Goal: Find specific page/section: Find specific page/section

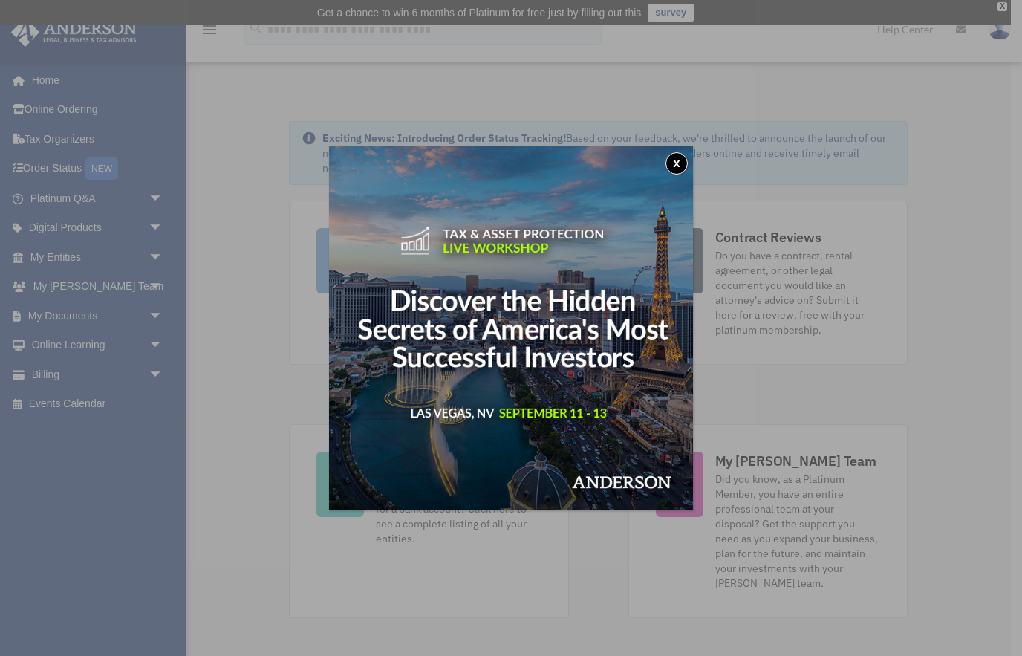
click at [681, 169] on button "x" at bounding box center [677, 163] width 22 height 22
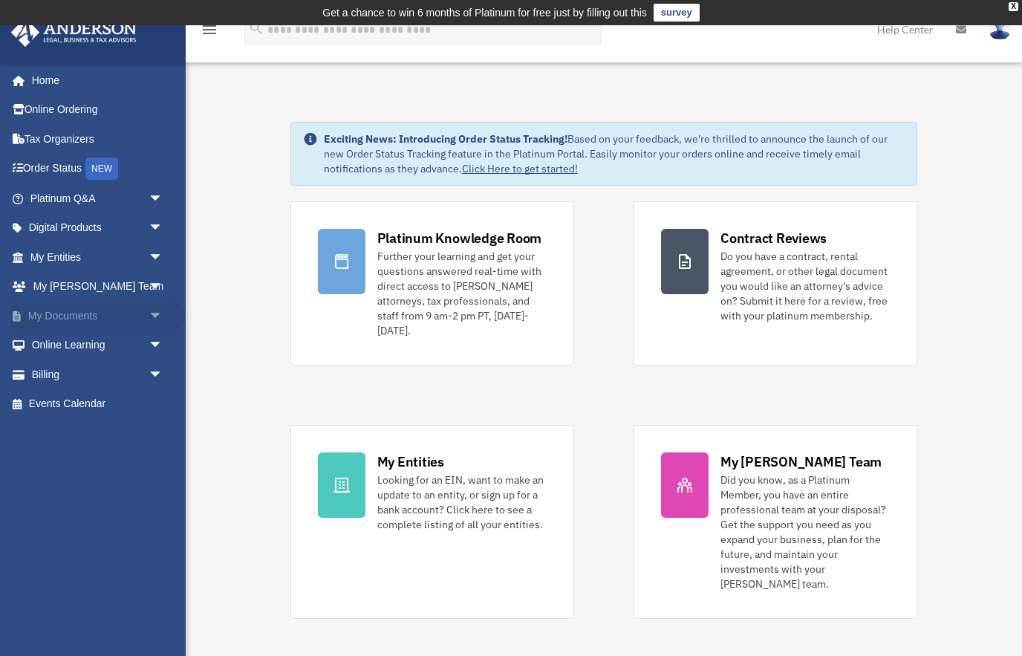
click at [162, 317] on span "arrow_drop_down" at bounding box center [164, 316] width 30 height 30
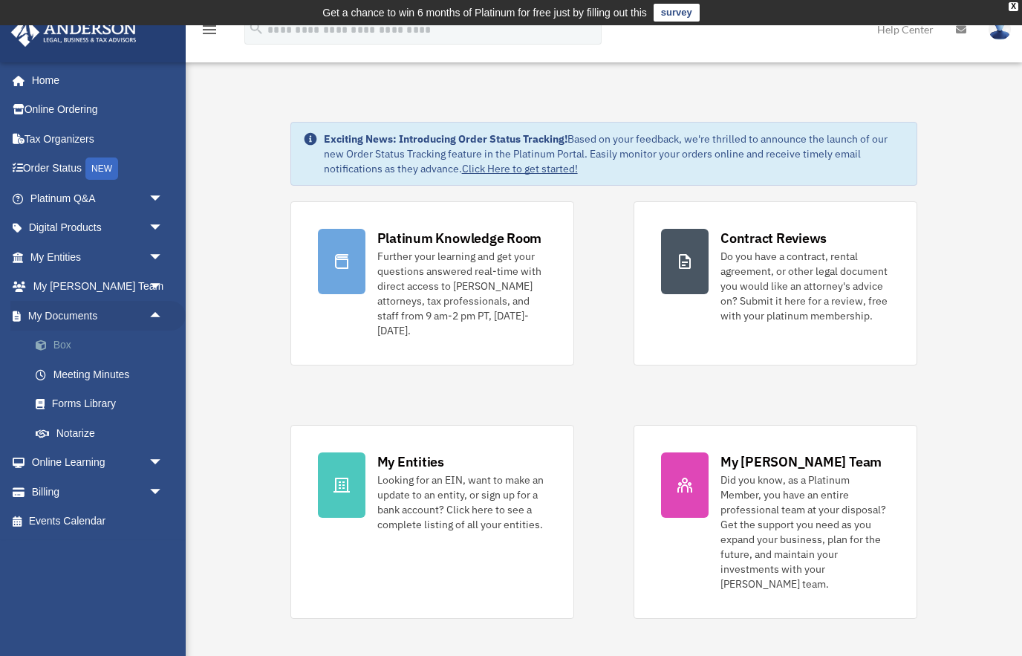
click at [58, 344] on link "Box" at bounding box center [103, 346] width 165 height 30
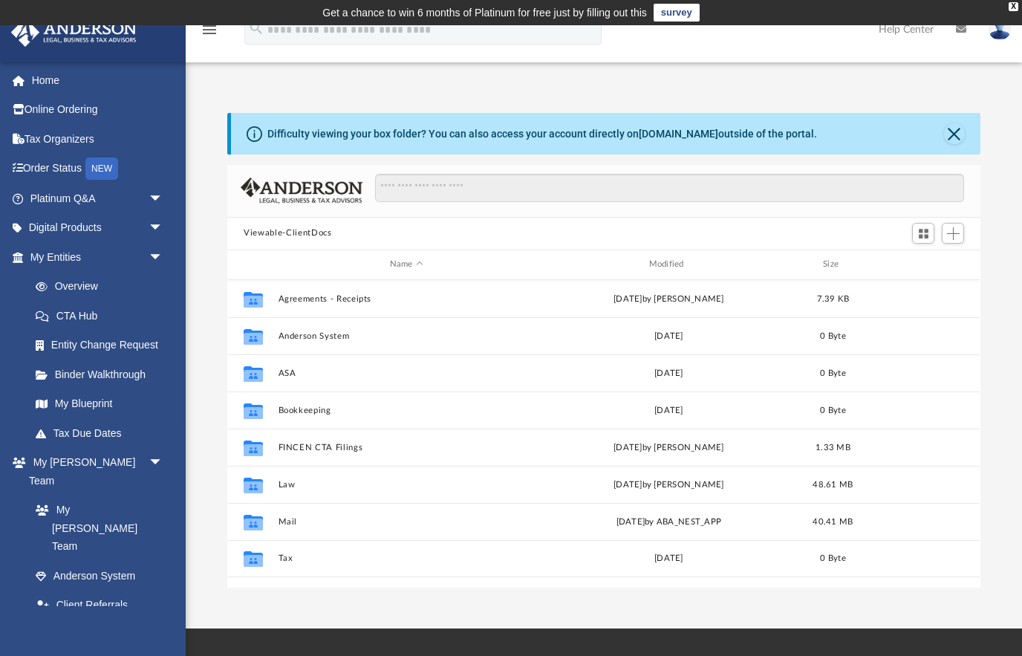
scroll to position [338, 753]
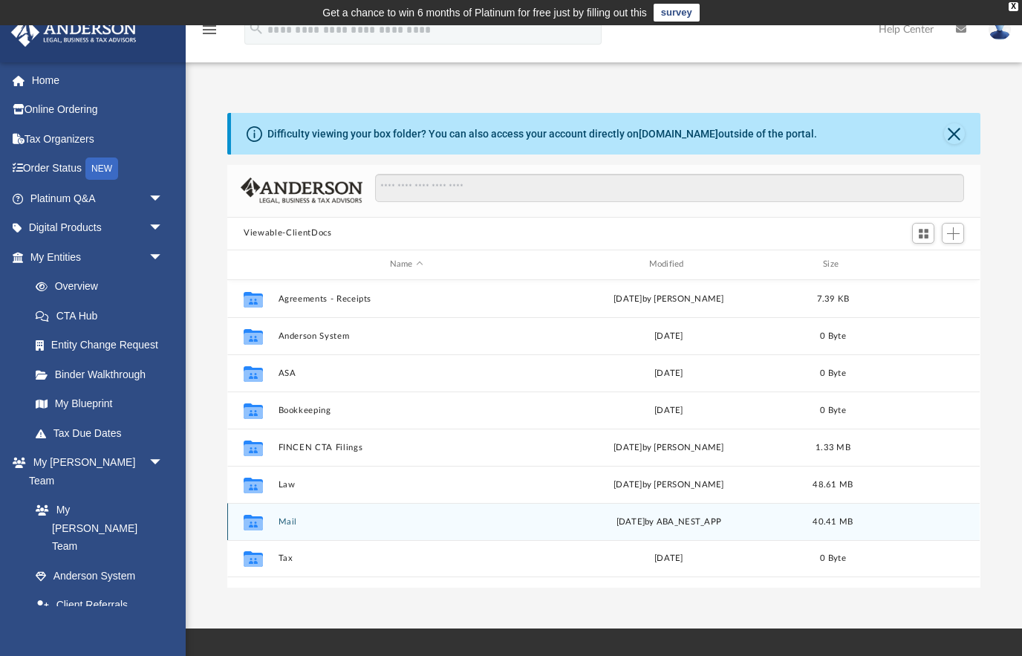
click at [354, 524] on button "Mail" at bounding box center [407, 521] width 256 height 10
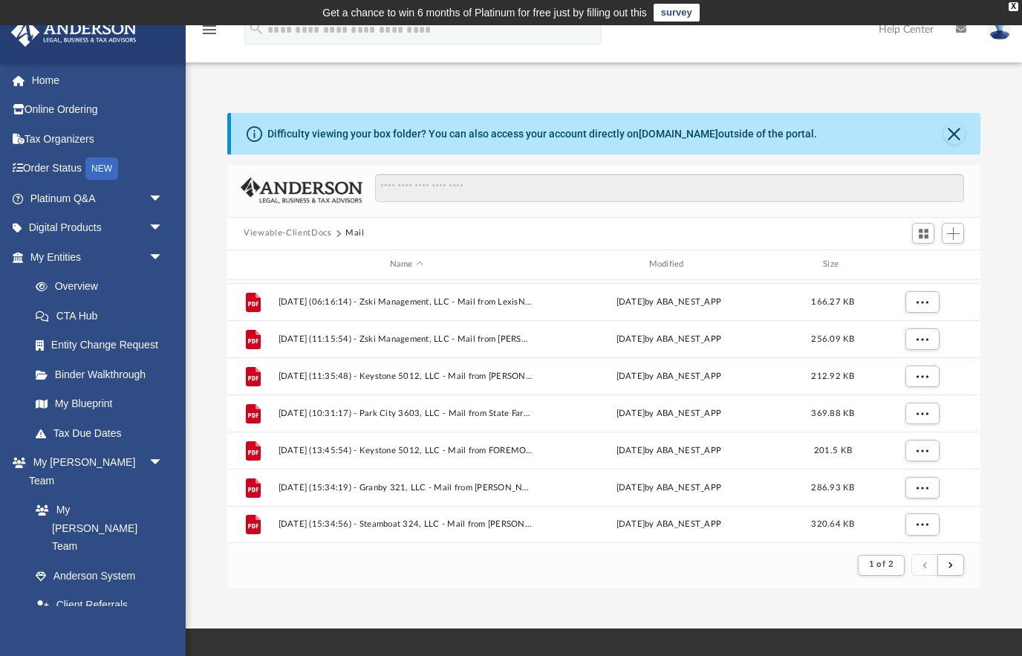
scroll to position [1594, 0]
click at [950, 568] on span "submit" at bounding box center [951, 564] width 4 height 8
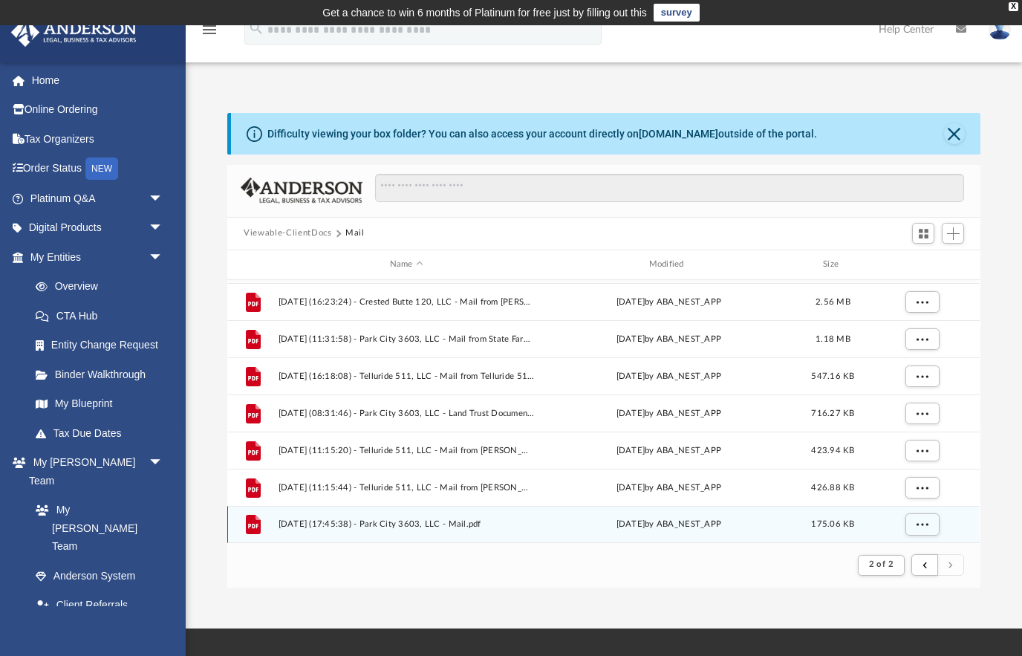
click at [658, 530] on div "Tue Aug 19 2025 by ABA_NEST_APP" at bounding box center [669, 524] width 256 height 13
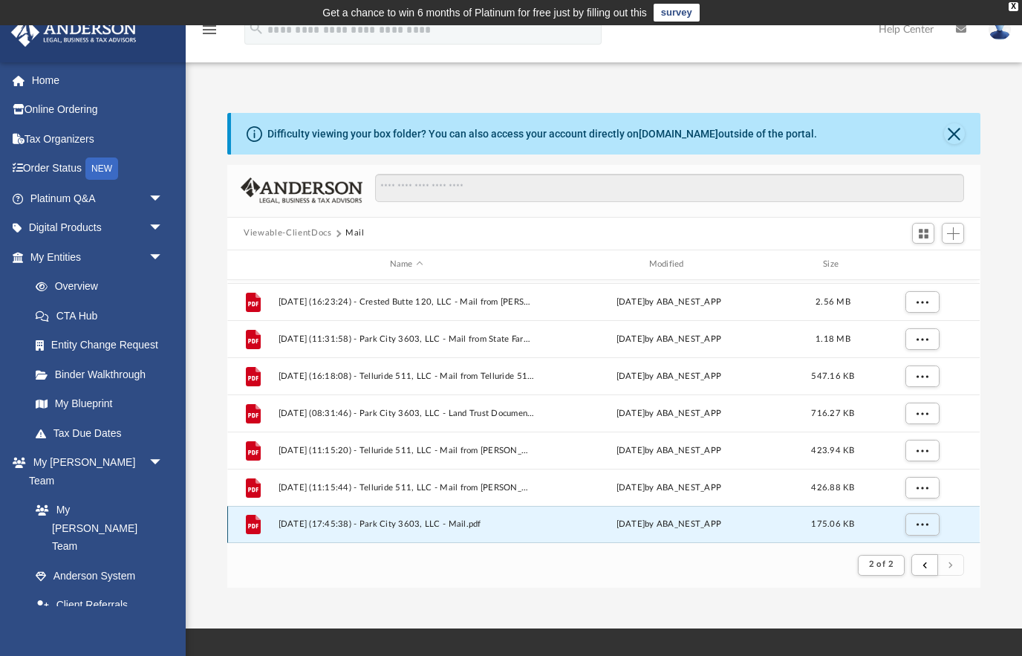
click at [704, 528] on div "Tue Aug 19 2025 by ABA_NEST_APP" at bounding box center [669, 524] width 256 height 13
click at [921, 529] on button "More options" at bounding box center [923, 524] width 34 height 22
click at [909, 473] on li "Preview" at bounding box center [910, 470] width 43 height 16
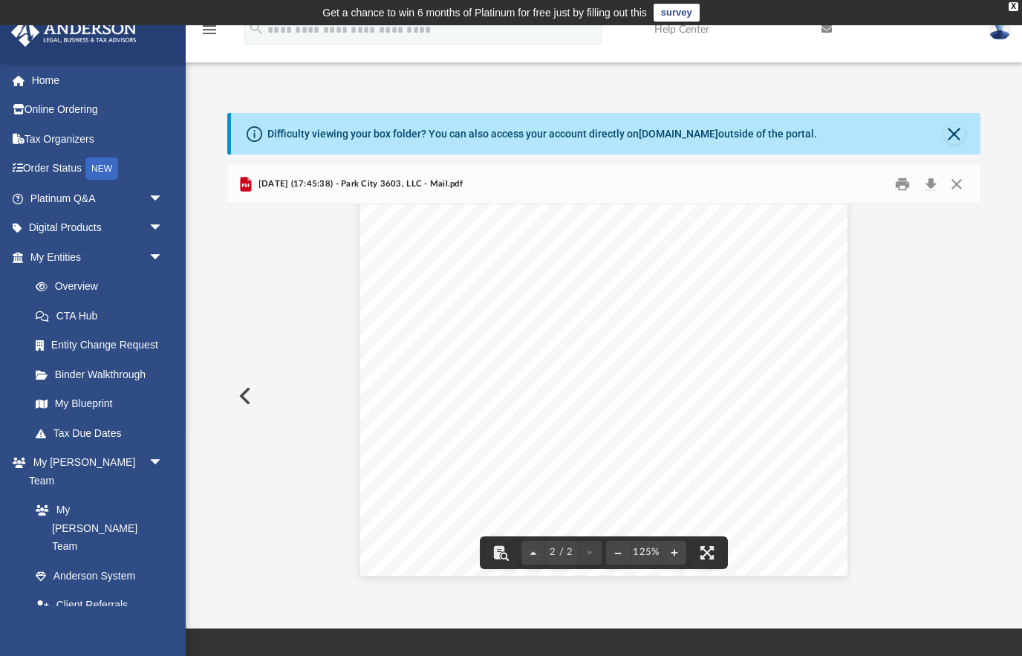
scroll to position [416, 0]
click at [249, 395] on button "Preview" at bounding box center [243, 396] width 33 height 42
click at [249, 396] on button "Preview" at bounding box center [243, 396] width 33 height 42
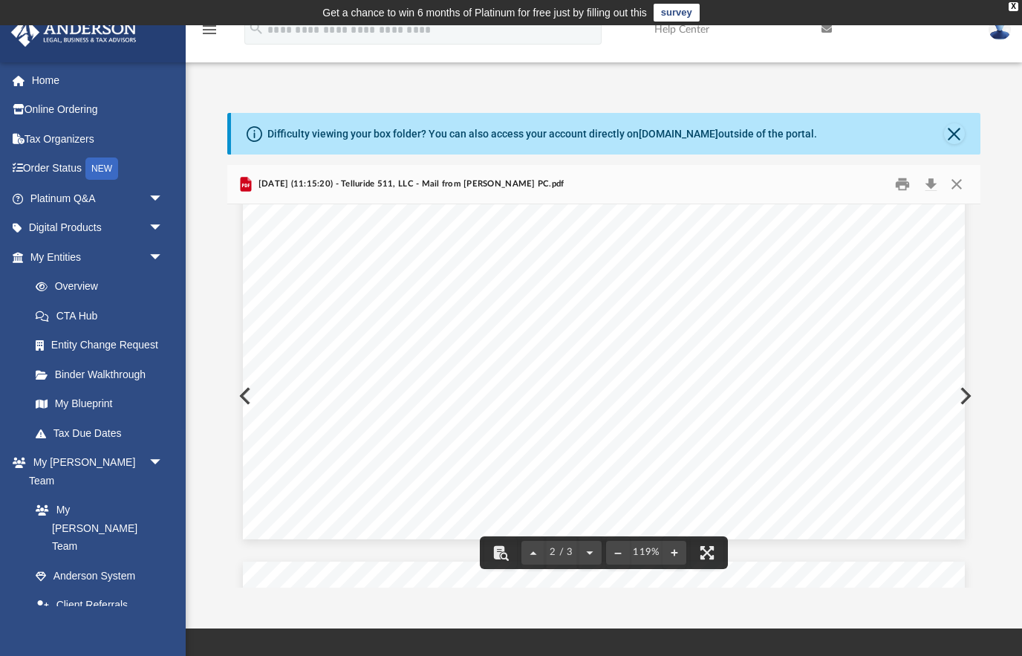
click at [243, 403] on button "Preview" at bounding box center [243, 396] width 33 height 42
click at [958, 131] on button "Close" at bounding box center [954, 133] width 21 height 21
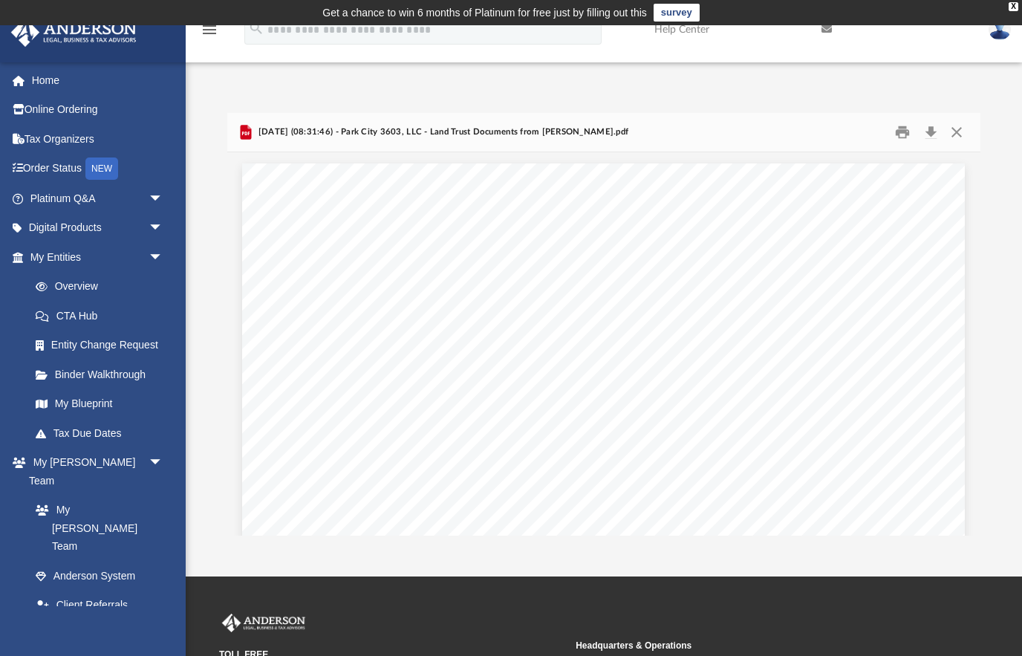
click at [1012, 13] on td "Get a chance to win 6 months of Platinum for free just by filling out this surv…" at bounding box center [511, 12] width 1022 height 25
click at [1013, 6] on div "X" at bounding box center [1014, 6] width 10 height 9
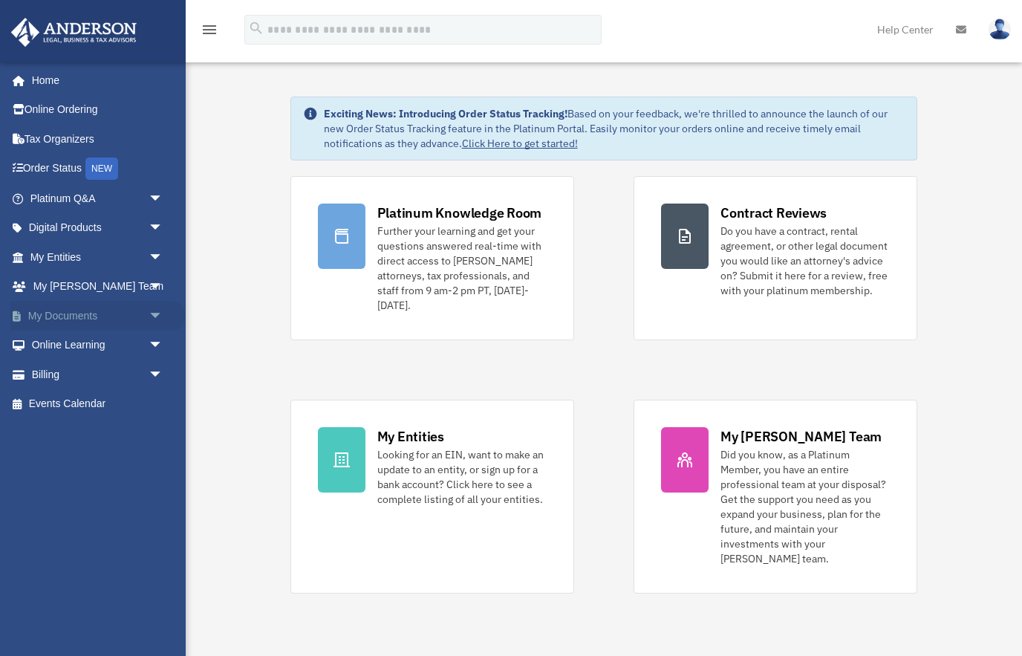
click at [155, 319] on span "arrow_drop_down" at bounding box center [164, 316] width 30 height 30
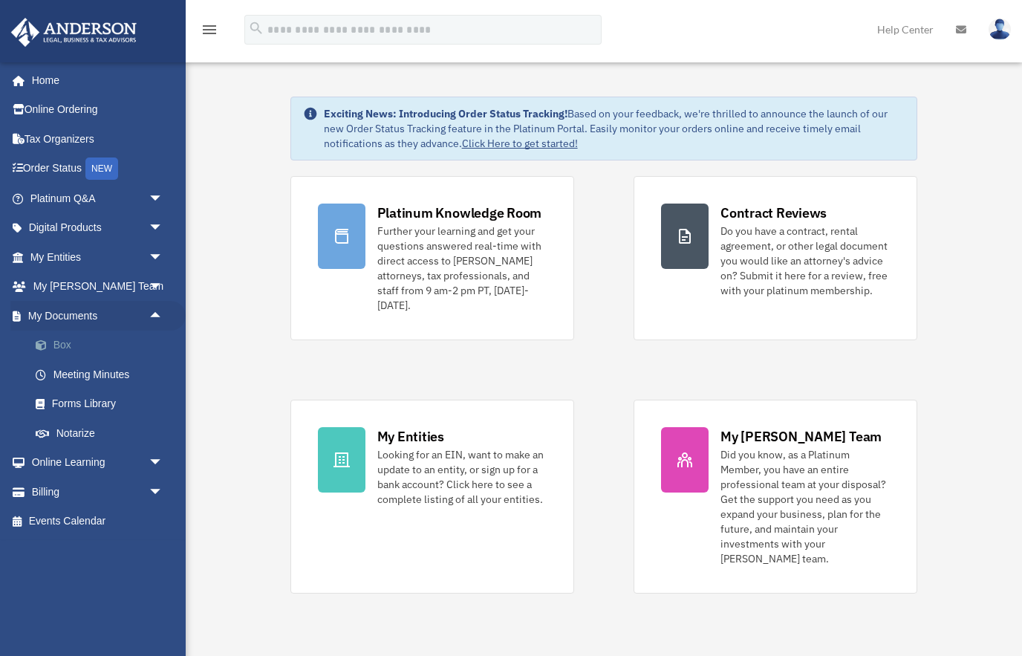
click at [60, 345] on link "Box" at bounding box center [103, 346] width 165 height 30
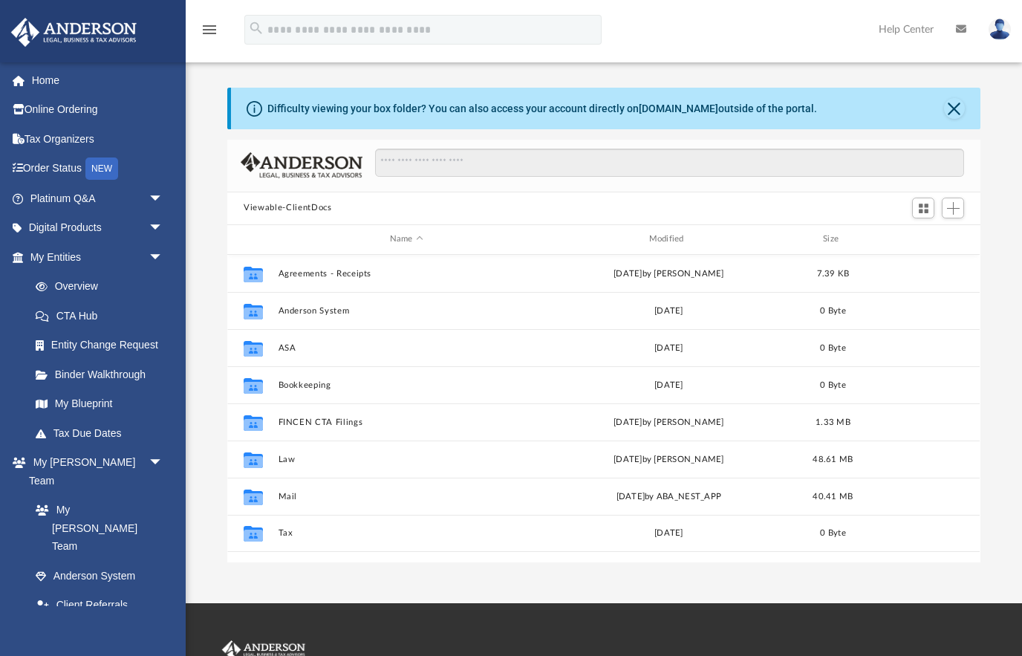
scroll to position [1, 1]
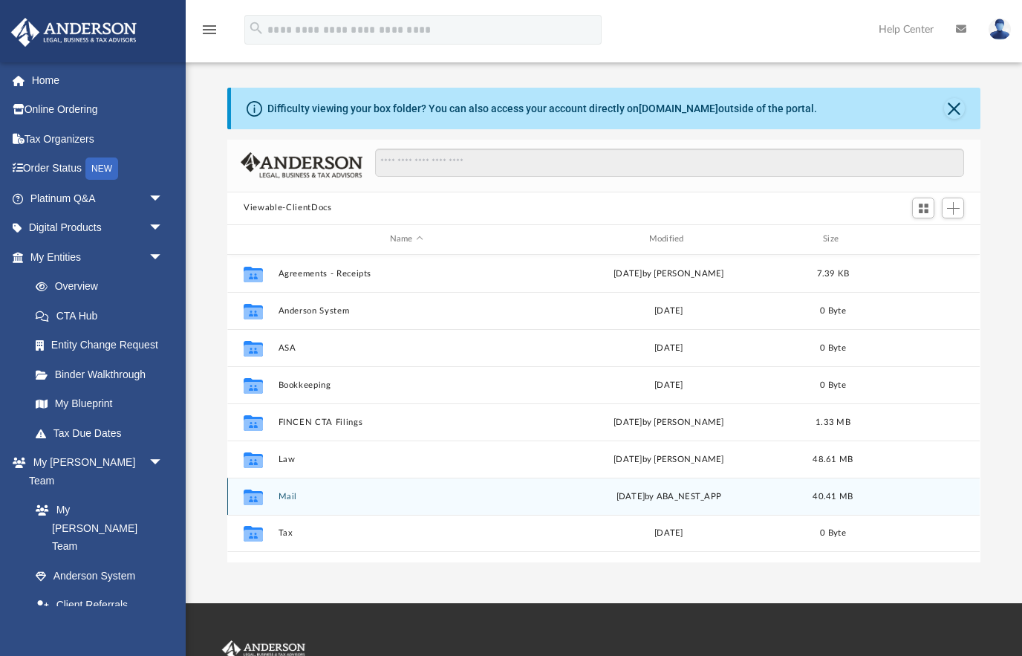
click at [318, 498] on button "Mail" at bounding box center [407, 496] width 256 height 10
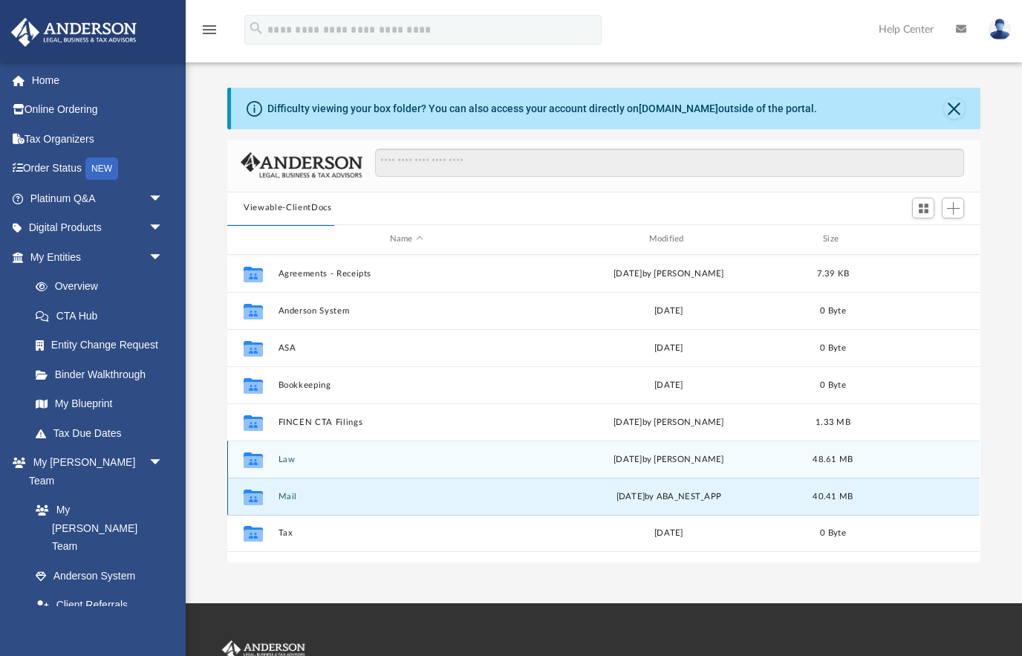
click at [262, 493] on icon "grid" at bounding box center [253, 499] width 19 height 12
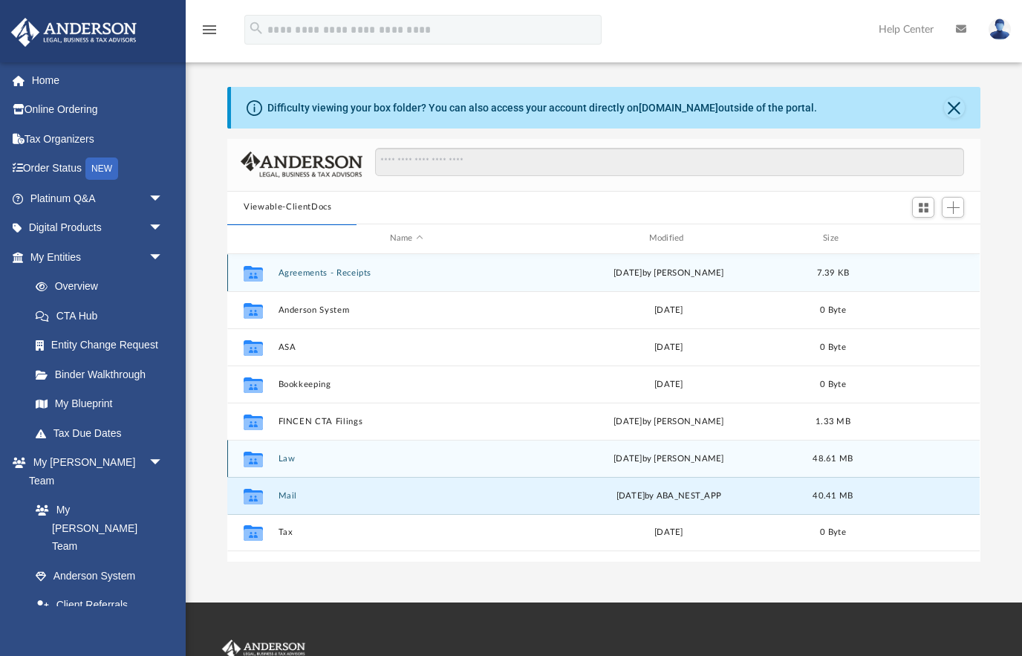
scroll to position [292, 753]
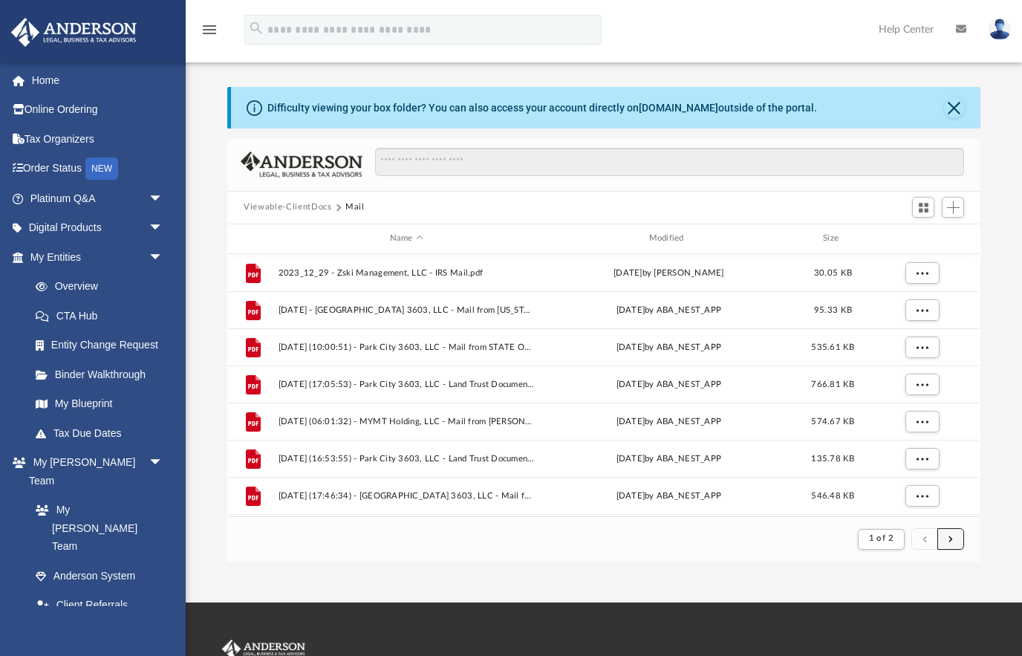
click at [954, 538] on button "submit" at bounding box center [951, 539] width 27 height 22
